Goal: Task Accomplishment & Management: Manage account settings

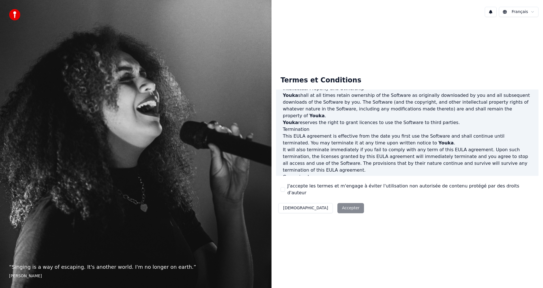
scroll to position [226, 0]
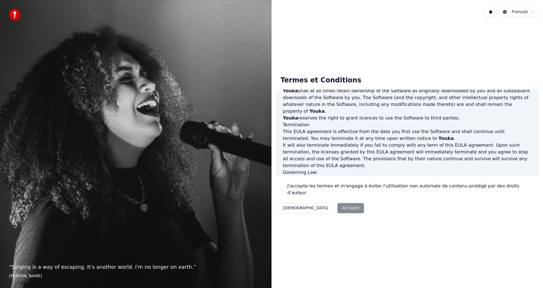
click at [316, 205] on div "Décliner Accepter" at bounding box center [321, 207] width 90 height 15
click at [345, 187] on label "J'accepte les termes et m'engage à éviter l'utilisation non autorisée de conten…" at bounding box center [410, 189] width 247 height 14
click at [285, 187] on button "J'accepte les termes et m'engage à éviter l'utilisation non autorisée de conten…" at bounding box center [283, 189] width 5 height 5
click at [337, 203] on button "Accepter" at bounding box center [350, 208] width 27 height 10
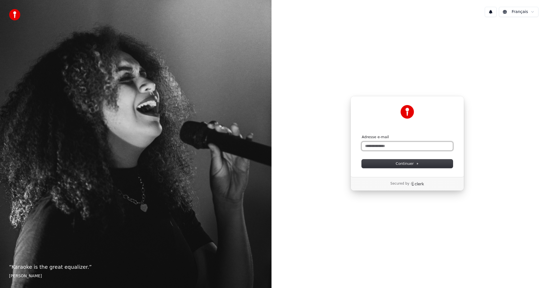
click at [381, 147] on input "Adresse e-mail" at bounding box center [407, 146] width 91 height 8
click at [390, 147] on input "**********" at bounding box center [407, 146] width 91 height 8
click at [391, 163] on button "Continuer" at bounding box center [407, 163] width 91 height 8
type input "**********"
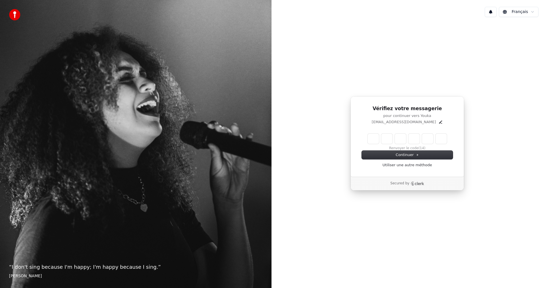
click at [377, 138] on input "Enter verification code" at bounding box center [407, 138] width 79 height 10
type input "******"
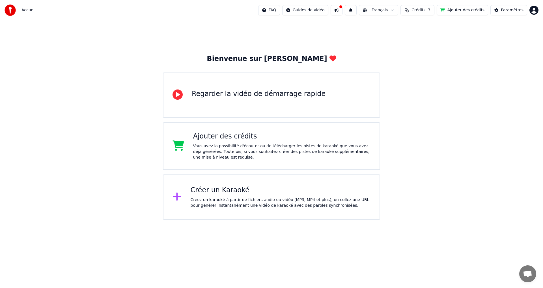
click at [342, 12] on button at bounding box center [337, 10] width 12 height 10
click at [221, 202] on div "Créez un karaoké à partir de fichiers audio ou vidéo (MP3, MP4 et plus), ou col…" at bounding box center [281, 202] width 180 height 11
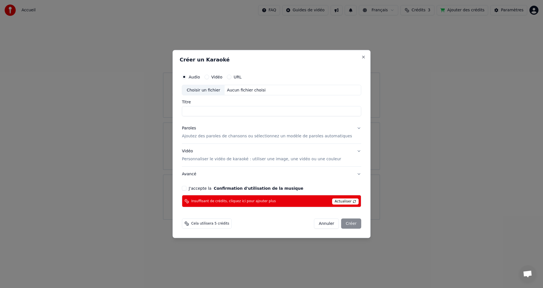
click at [319, 224] on button "Annuler" at bounding box center [326, 223] width 25 height 10
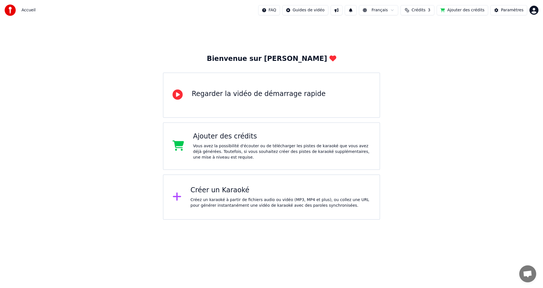
click at [10, 11] on img at bounding box center [10, 10] width 11 height 11
click at [36, 12] on div "Accueil FAQ Guides de vidéo Français Crédits 3 Ajouter des crédits Paramètres" at bounding box center [271, 10] width 543 height 20
click at [30, 11] on span "Accueil" at bounding box center [28, 10] width 14 height 6
click at [536, 10] on html "Accueil FAQ Guides de vidéo Français Crédits 3 Ajouter des crédits Paramètres B…" at bounding box center [271, 109] width 543 height 219
click at [435, 45] on html "Accueil FAQ Guides de vidéo Français Crédits 3 Ajouter des crédits Paramètres B…" at bounding box center [271, 109] width 543 height 219
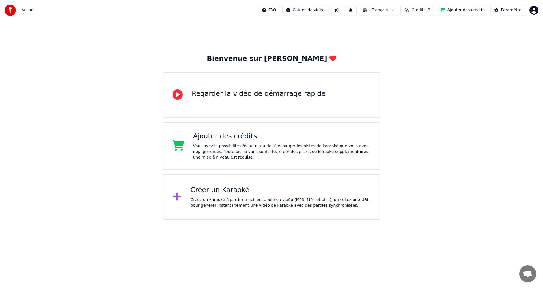
click at [457, 13] on button "Ajouter des crédits" at bounding box center [462, 10] width 51 height 10
click at [506, 10] on div "Paramètres" at bounding box center [512, 10] width 23 height 6
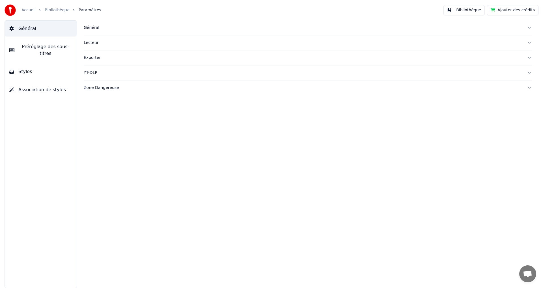
click at [32, 11] on link "Accueil" at bounding box center [28, 10] width 14 height 6
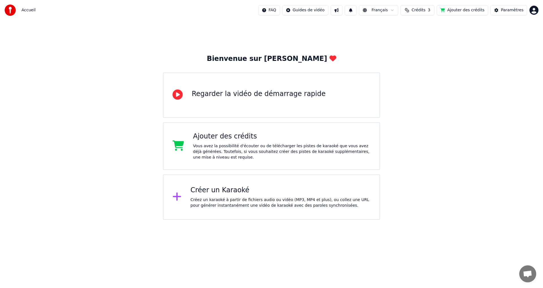
click at [215, 144] on div "Vous avez la possibilité d'écouter ou de télécharger les pistes de karaoké que …" at bounding box center [282, 151] width 178 height 17
